Goal: Task Accomplishment & Management: Complete application form

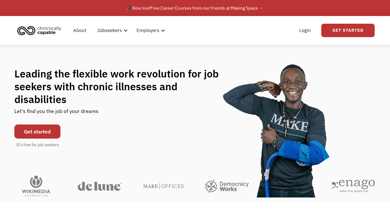
click at [54, 126] on link "Get started" at bounding box center [37, 131] width 46 height 14
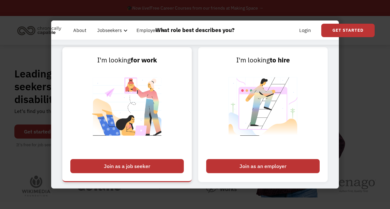
click at [168, 165] on div "Join as a job seeker" at bounding box center [126, 166] width 113 height 14
